Goal: Information Seeking & Learning: Learn about a topic

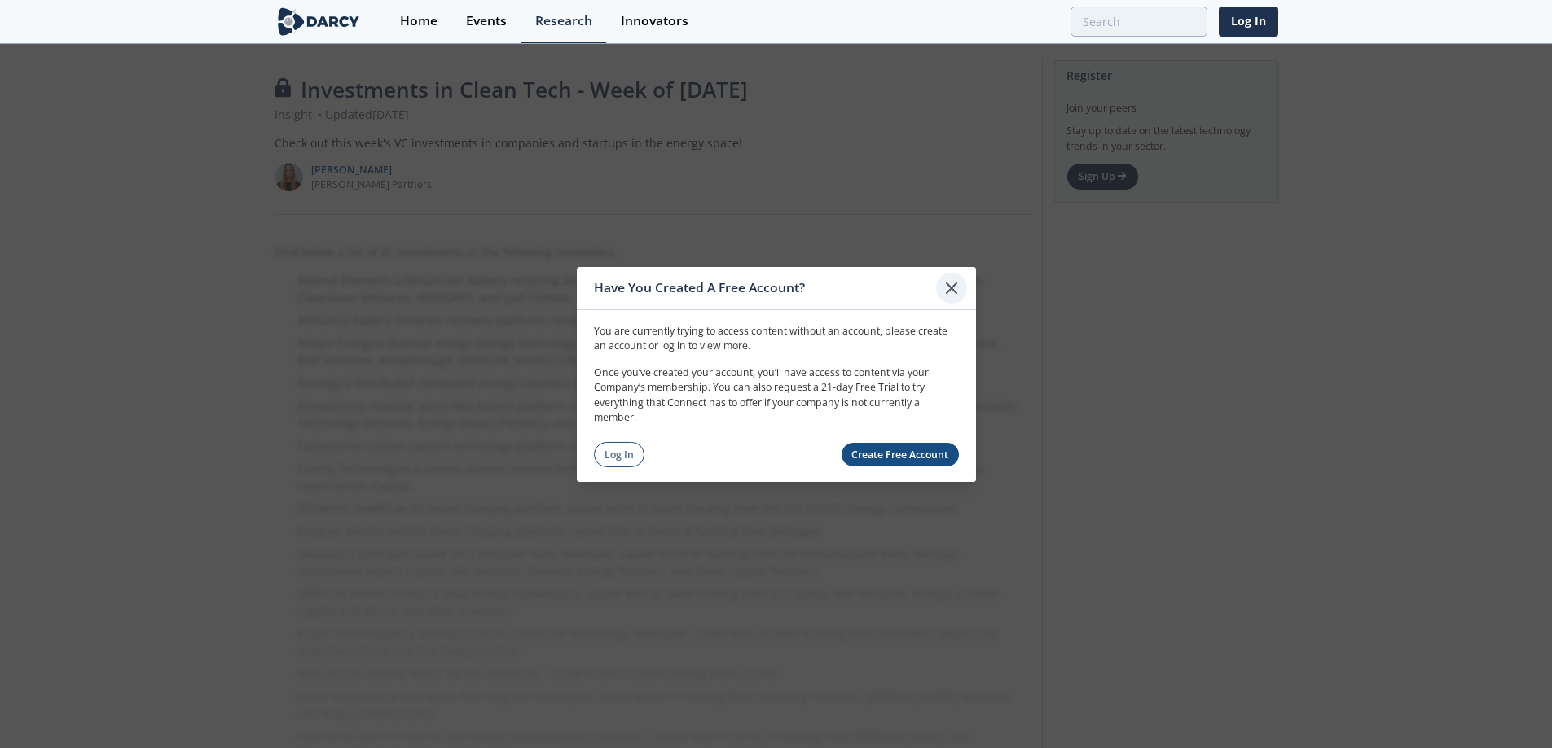
click at [944, 280] on icon at bounding box center [951, 288] width 20 height 20
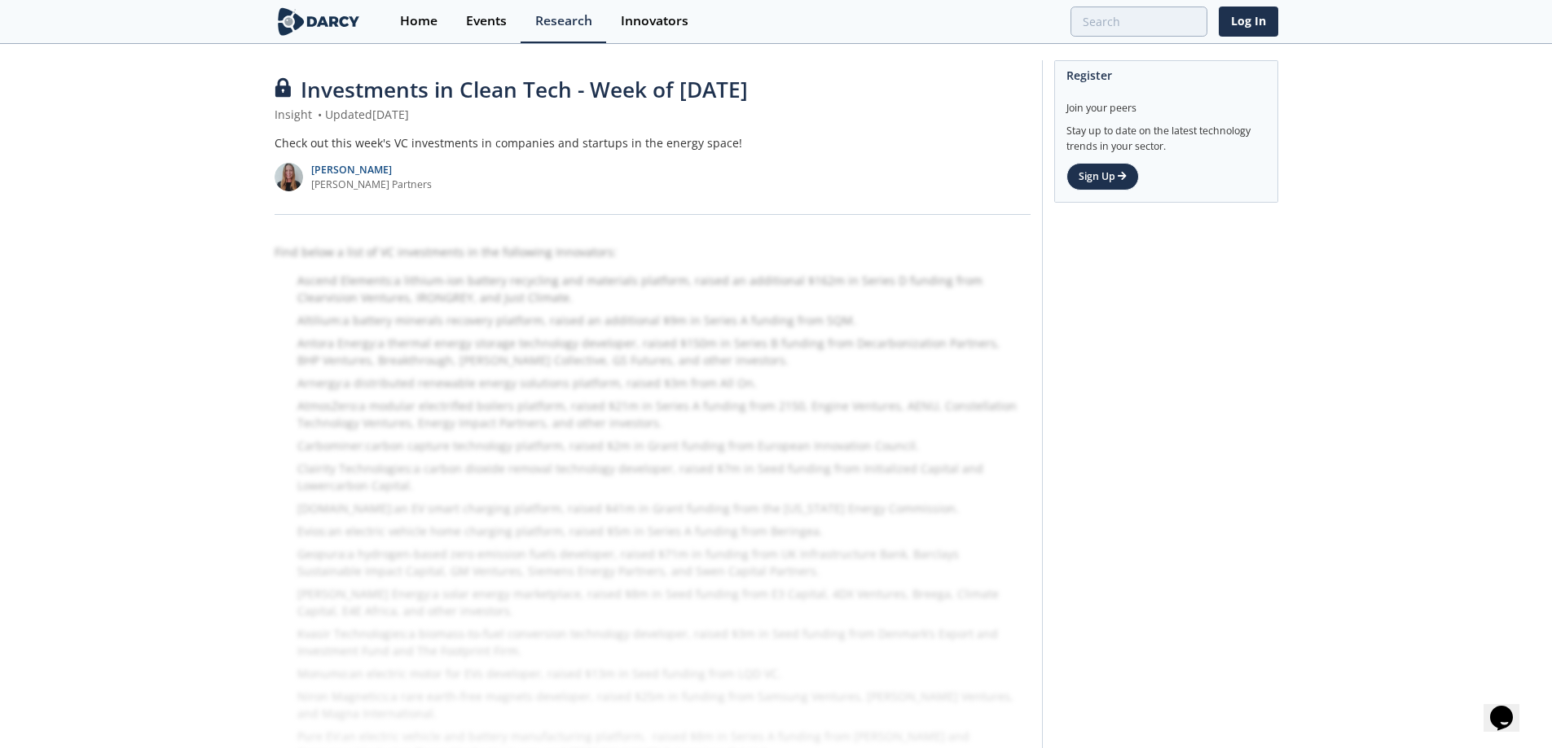
scroll to position [115, 0]
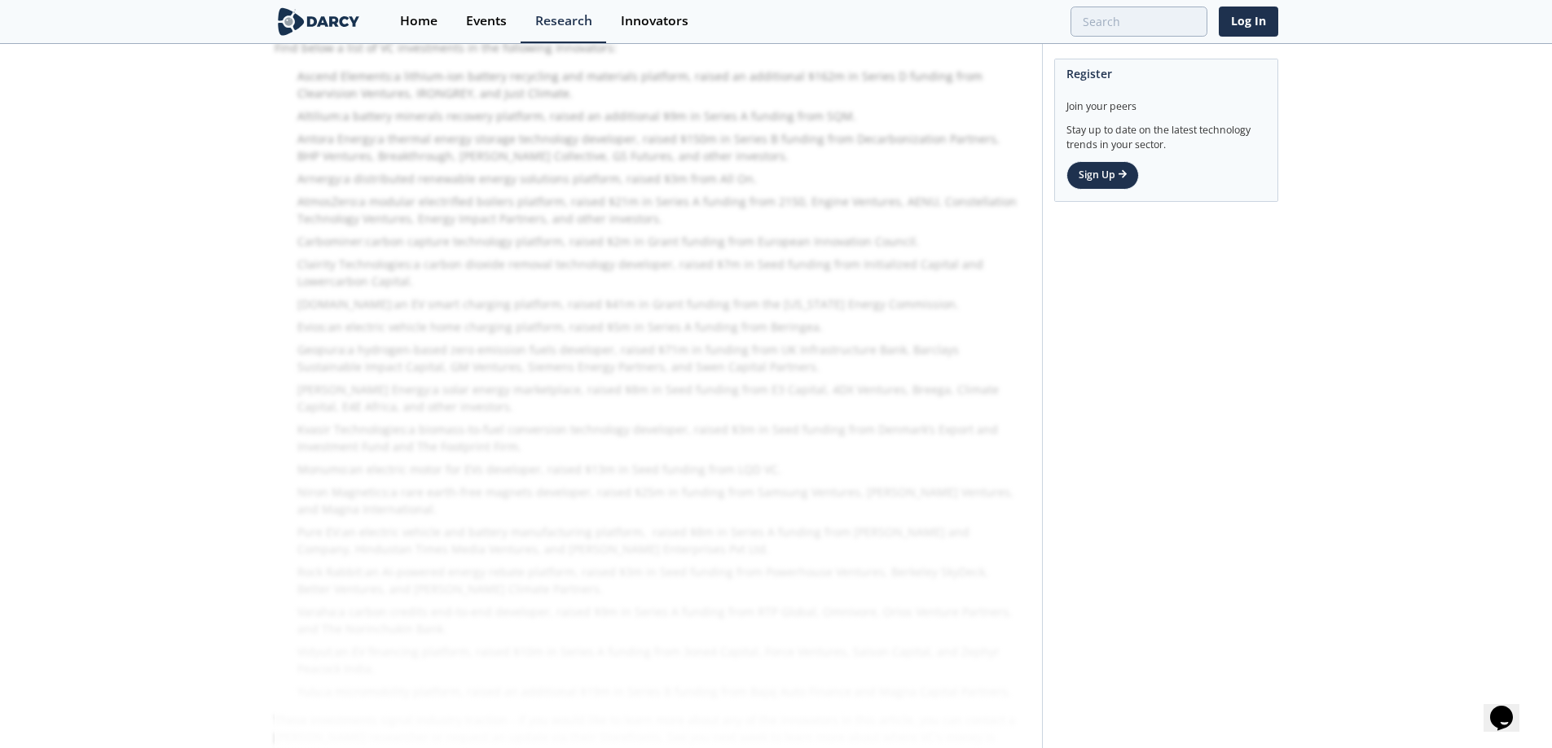
click at [639, 240] on div "Find below a list of VC investments in the following Innovators: Ascend Element…" at bounding box center [652, 407] width 756 height 770
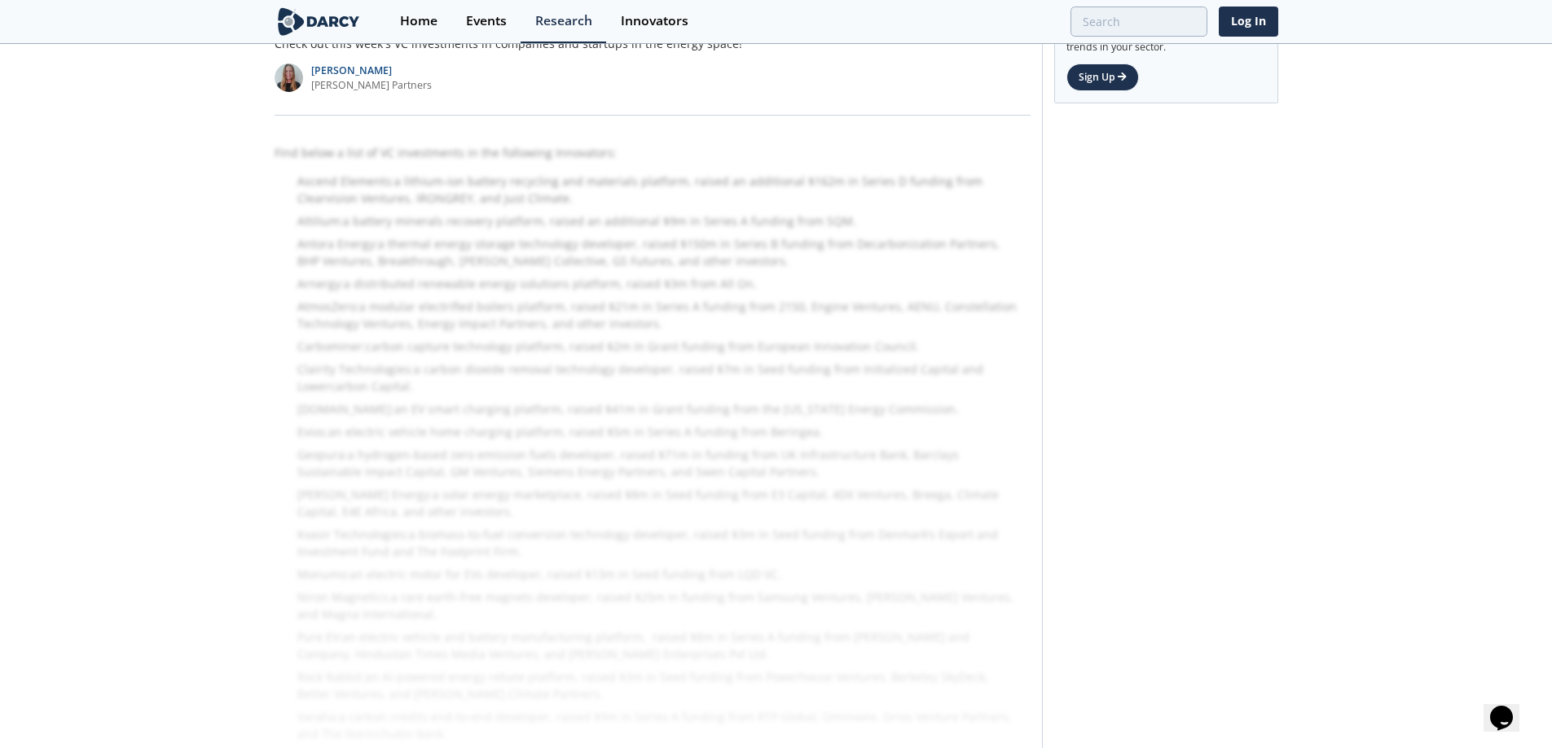
scroll to position [0, 0]
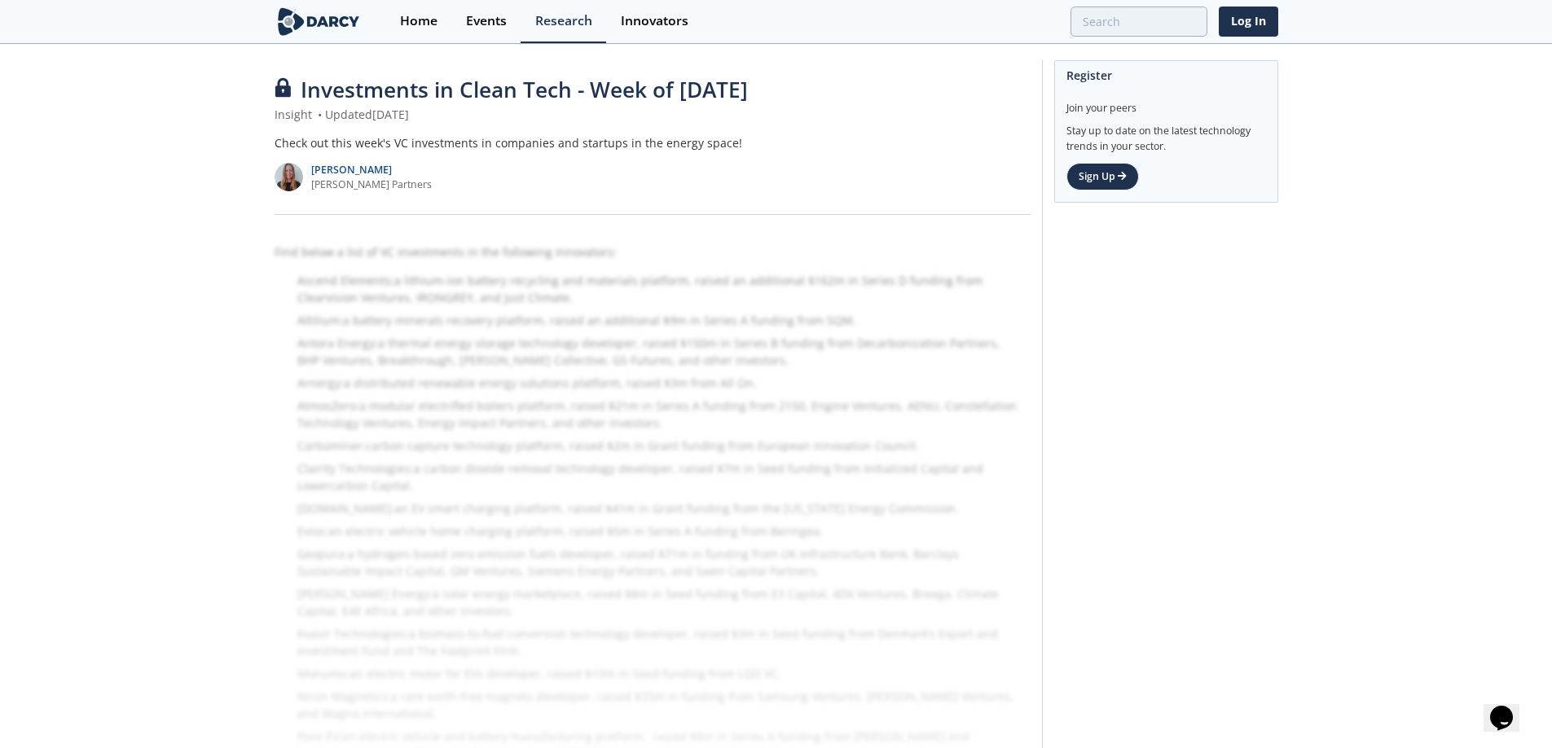
drag, startPoint x: 614, startPoint y: 247, endPoint x: 648, endPoint y: 393, distance: 150.5
click at [647, 390] on div "Find below a list of VC investments in the following Innovators: Ascend Element…" at bounding box center [652, 611] width 756 height 770
drag, startPoint x: 690, startPoint y: 309, endPoint x: 711, endPoint y: 357, distance: 52.5
click at [711, 356] on div "Find below a list of VC investments in the following Innovators: Ascend Element…" at bounding box center [652, 611] width 756 height 770
click at [285, 172] on img at bounding box center [288, 177] width 29 height 29
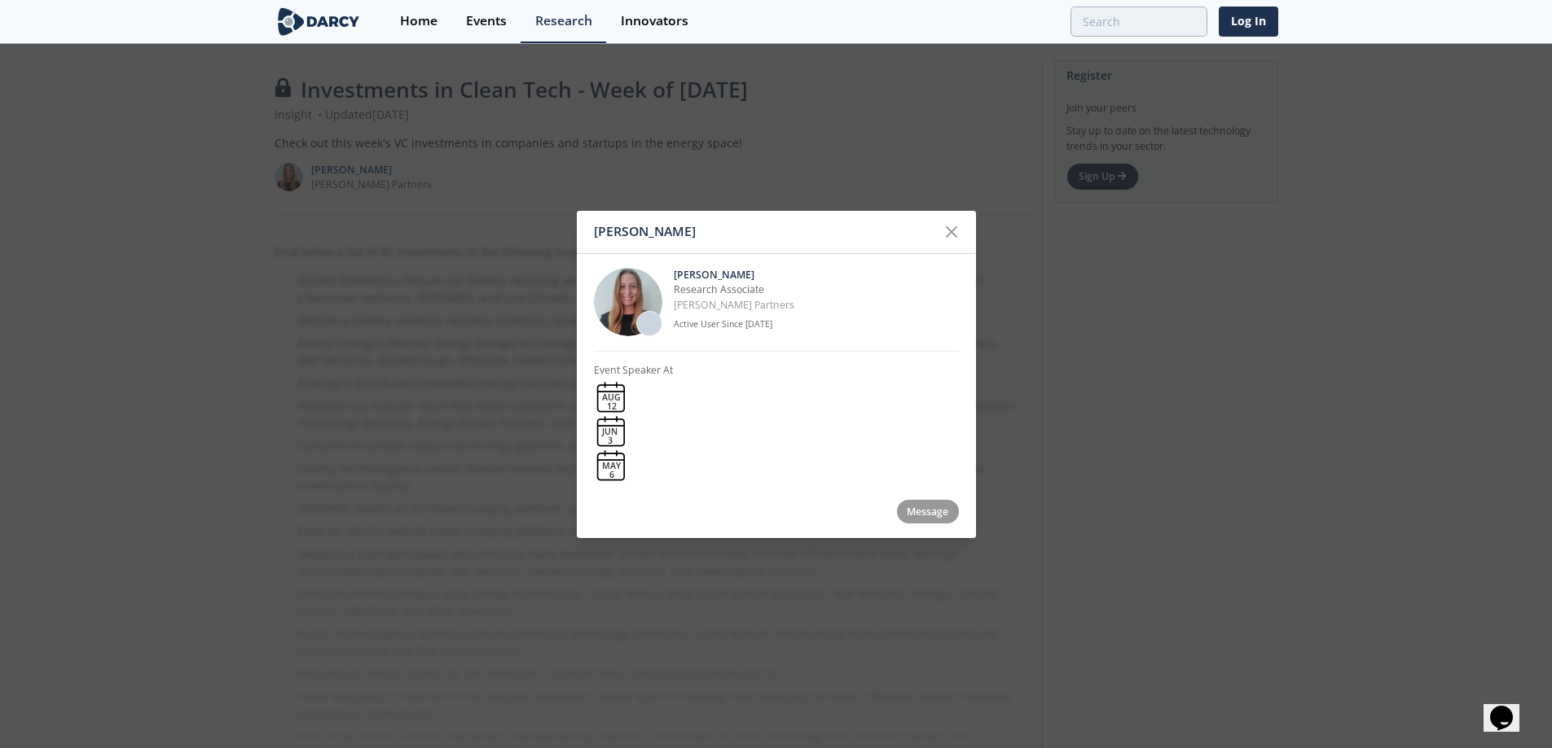
click at [636, 355] on div "[PERSON_NAME] Research Associate [PERSON_NAME] Partners Active User Since [DATE…" at bounding box center [776, 388] width 399 height 270
click at [617, 297] on img at bounding box center [628, 302] width 68 height 68
click at [625, 293] on img at bounding box center [628, 302] width 68 height 68
click at [632, 309] on img at bounding box center [628, 302] width 68 height 68
